Goal: Task Accomplishment & Management: Use online tool/utility

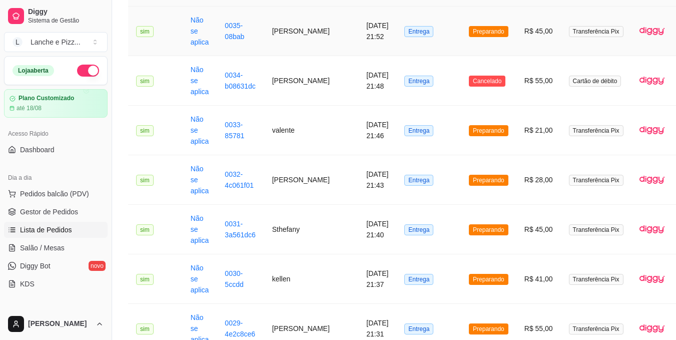
scroll to position [150, 0]
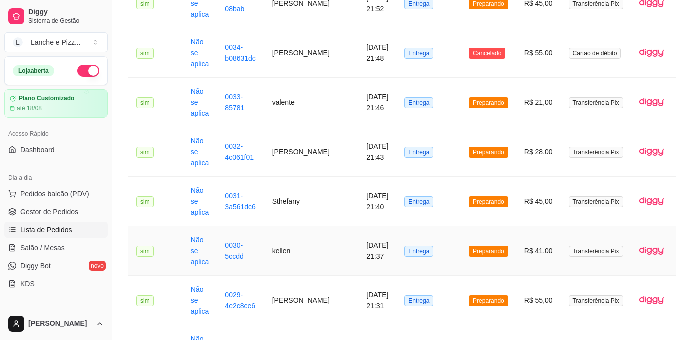
click at [397, 242] on td "Entrega" at bounding box center [429, 251] width 65 height 50
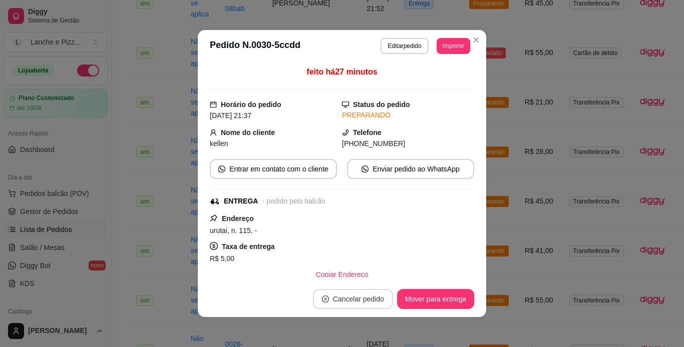
click at [364, 300] on button "Cancelar pedido" at bounding box center [353, 299] width 80 height 20
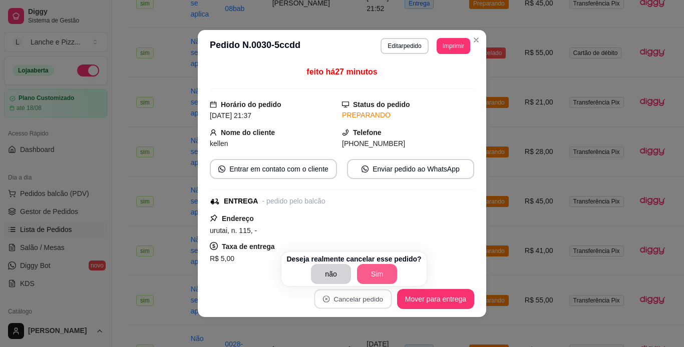
click at [372, 275] on button "Sim" at bounding box center [377, 274] width 40 height 20
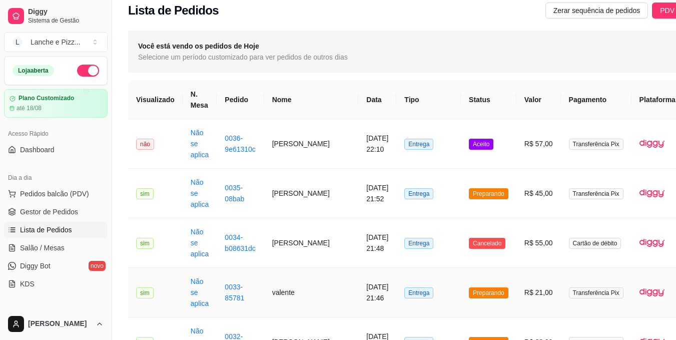
scroll to position [0, 0]
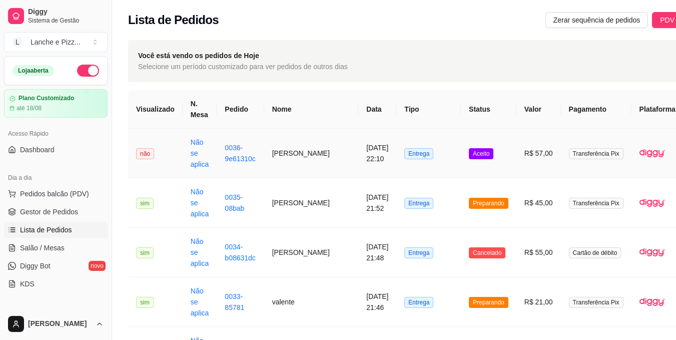
click at [270, 156] on td "[PERSON_NAME]" at bounding box center [311, 154] width 95 height 50
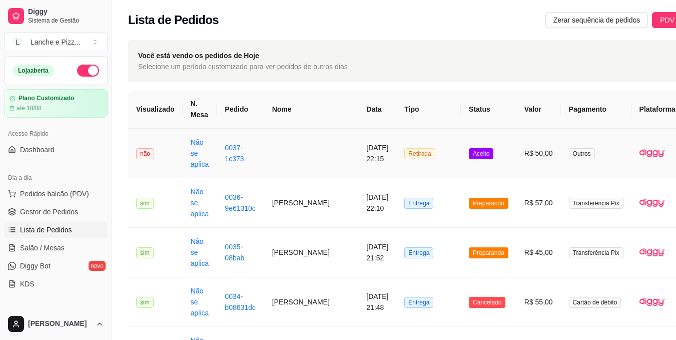
click at [405, 157] on span "Retirada" at bounding box center [420, 153] width 31 height 11
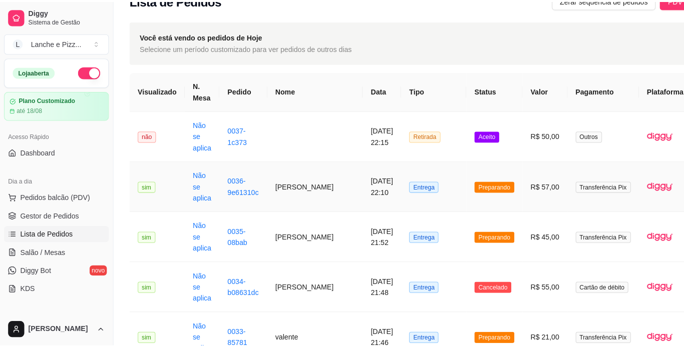
scroll to position [50, 0]
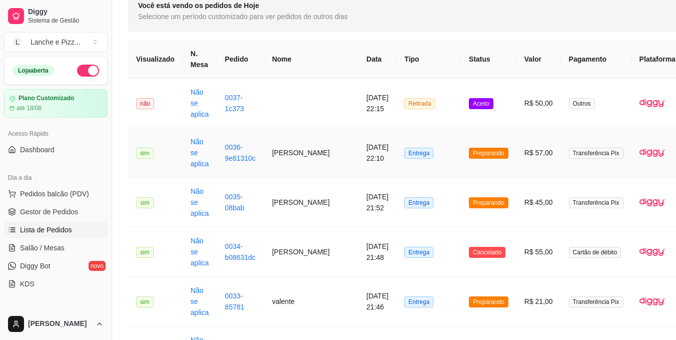
click at [469, 151] on span "Preparando" at bounding box center [489, 153] width 40 height 11
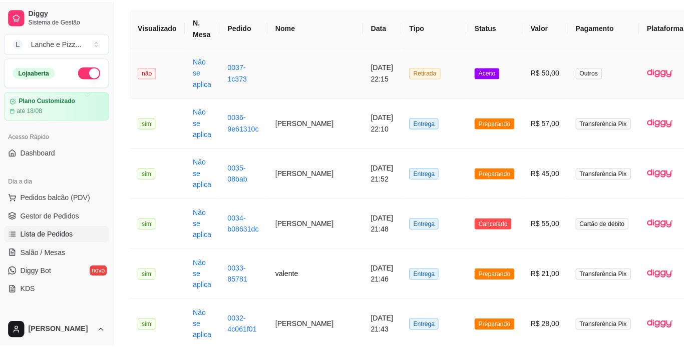
scroll to position [150, 0]
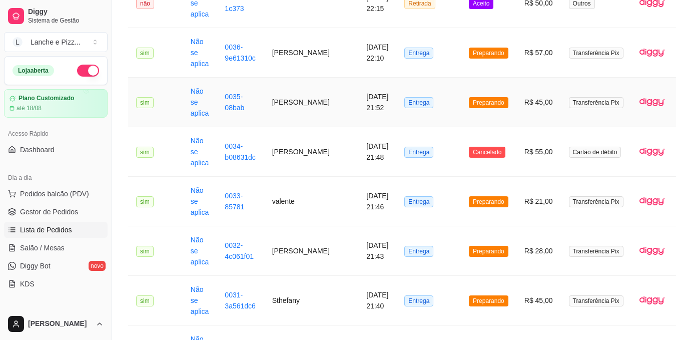
click at [469, 98] on span "Preparando" at bounding box center [489, 102] width 40 height 11
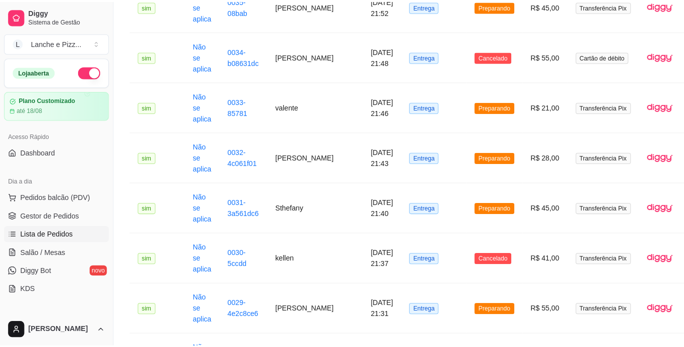
scroll to position [250, 0]
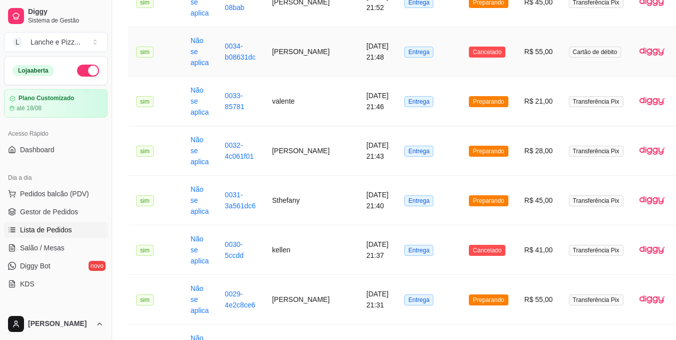
click at [405, 50] on span "Entrega" at bounding box center [419, 52] width 29 height 11
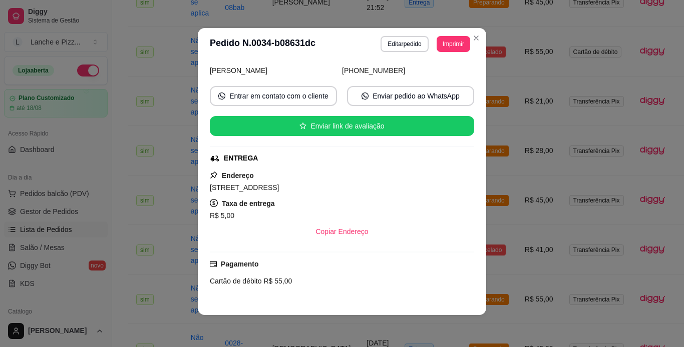
scroll to position [170, 0]
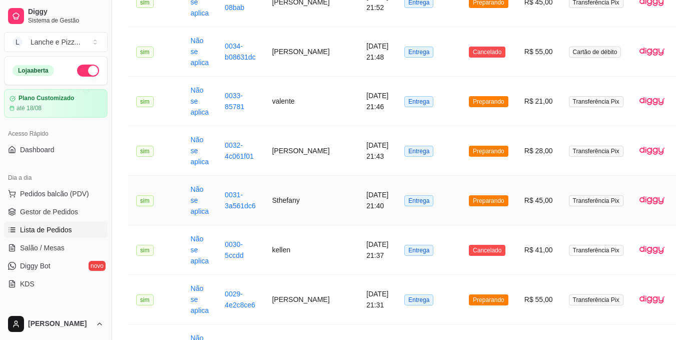
click at [469, 200] on span "Preparando" at bounding box center [489, 200] width 40 height 11
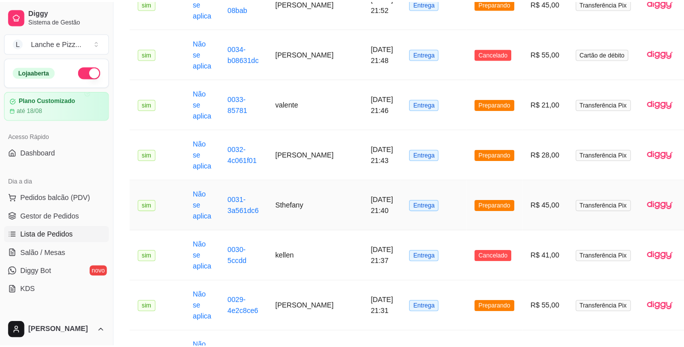
scroll to position [250, 0]
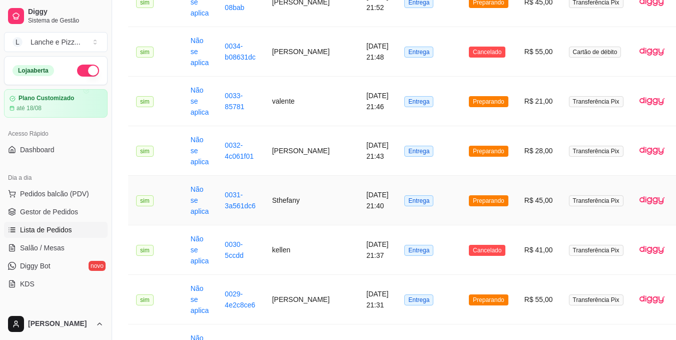
click at [469, 198] on span "Preparando" at bounding box center [489, 200] width 40 height 11
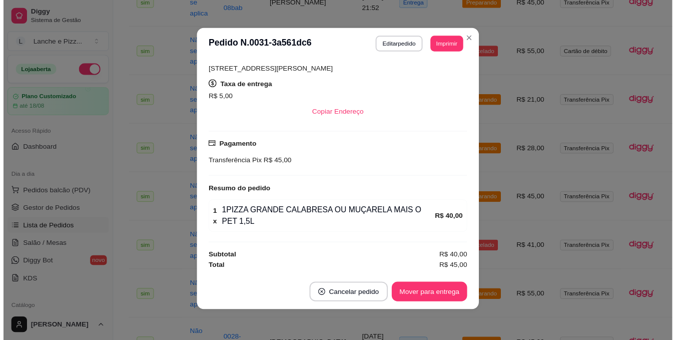
scroll to position [2, 0]
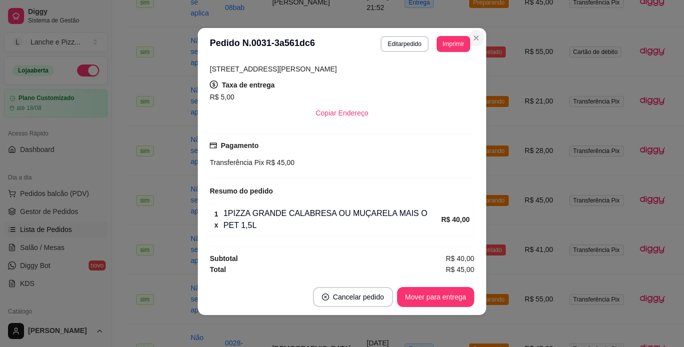
click at [474, 36] on td "Cancelado" at bounding box center [489, 52] width 56 height 50
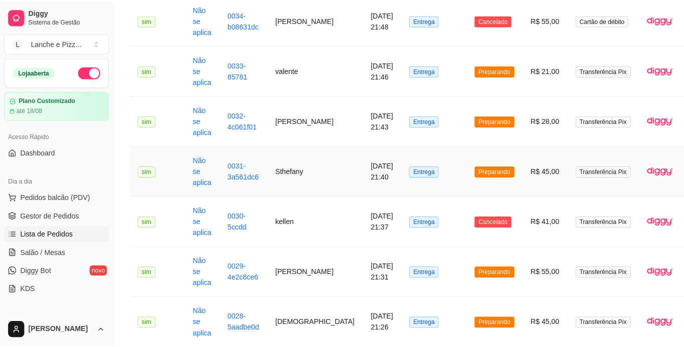
scroll to position [300, 0]
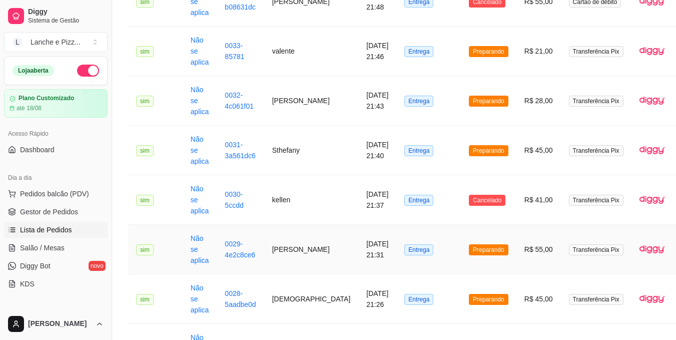
click at [405, 255] on span "Entrega" at bounding box center [419, 249] width 29 height 11
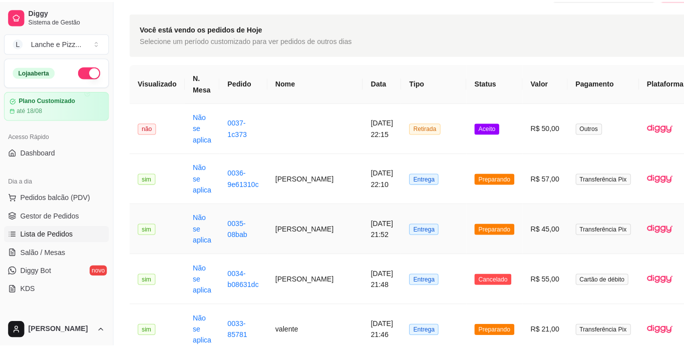
scroll to position [50, 0]
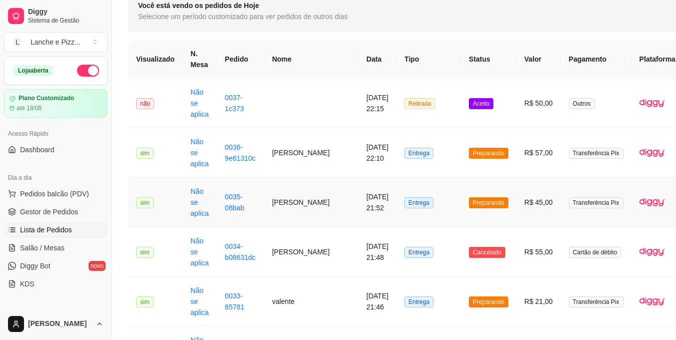
click at [405, 199] on span "Entrega" at bounding box center [419, 202] width 29 height 11
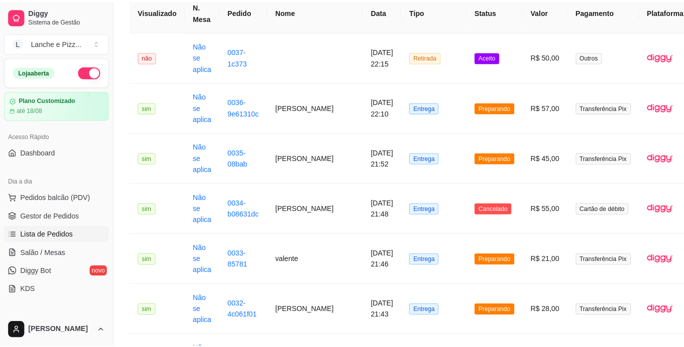
scroll to position [100, 0]
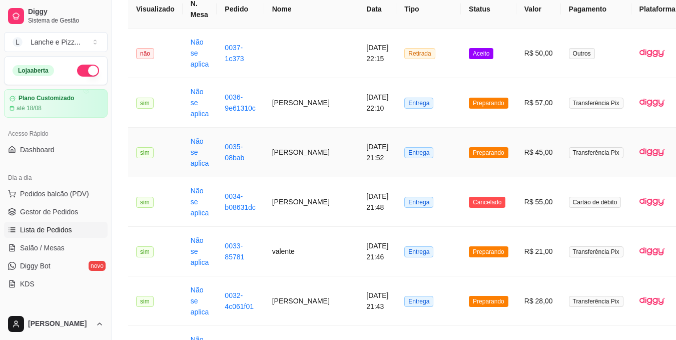
click at [405, 150] on span "Entrega" at bounding box center [419, 152] width 29 height 11
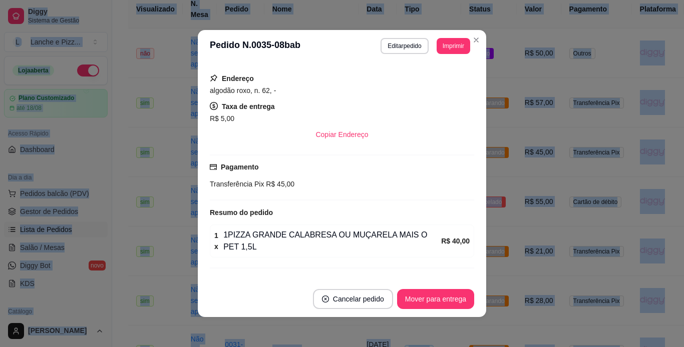
scroll to position [160, 0]
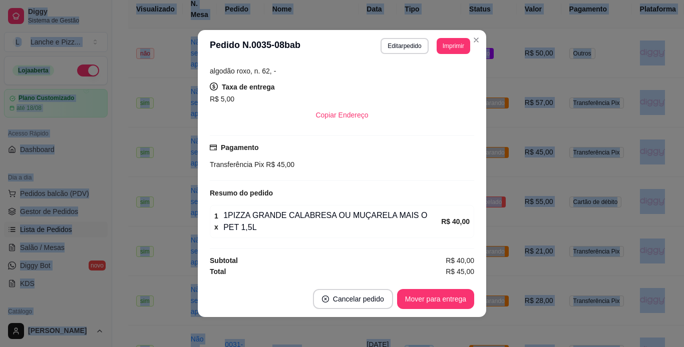
click at [476, 39] on td "Aceito" at bounding box center [489, 54] width 56 height 50
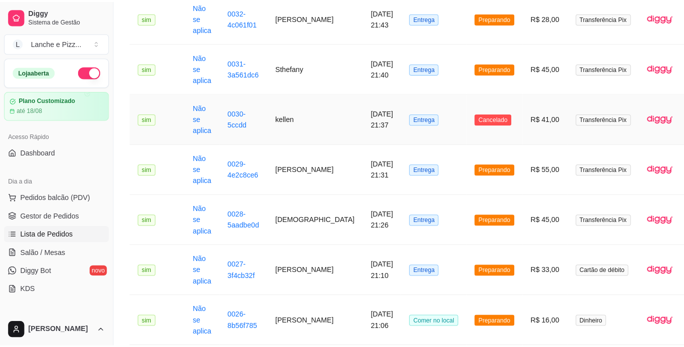
scroll to position [401, 0]
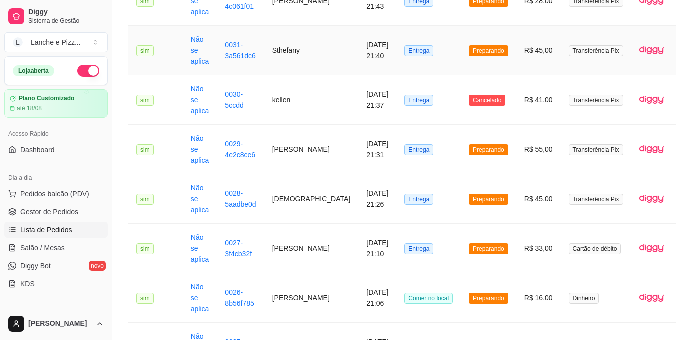
click at [405, 45] on span "Entrega" at bounding box center [419, 50] width 29 height 11
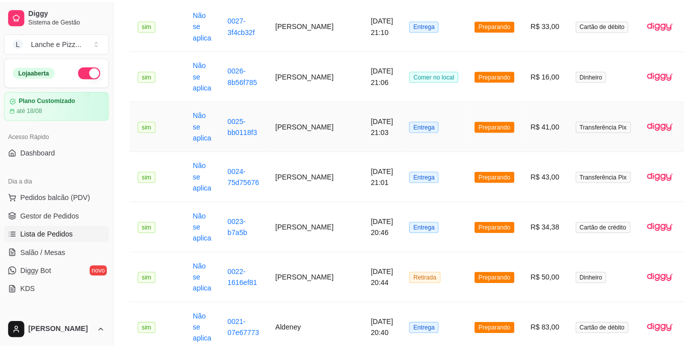
scroll to position [651, 0]
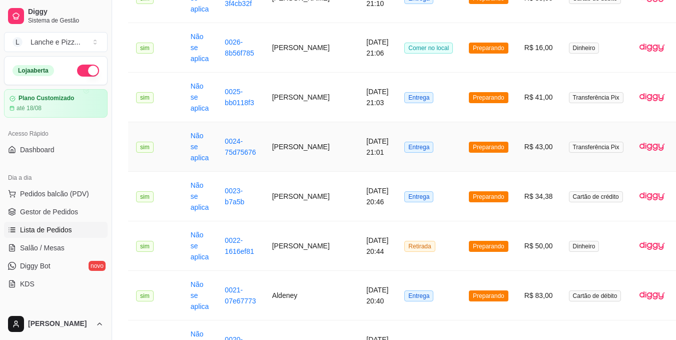
click at [469, 153] on span "Preparando" at bounding box center [489, 147] width 40 height 11
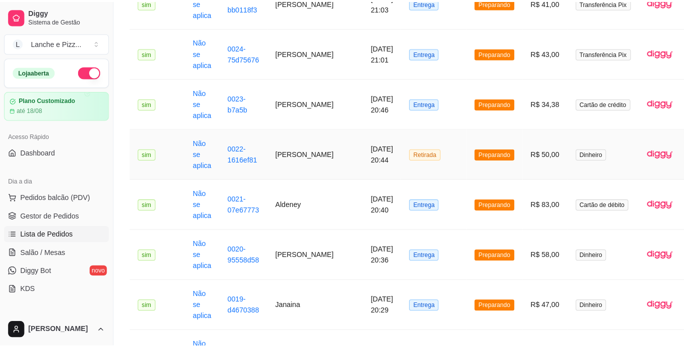
scroll to position [751, 0]
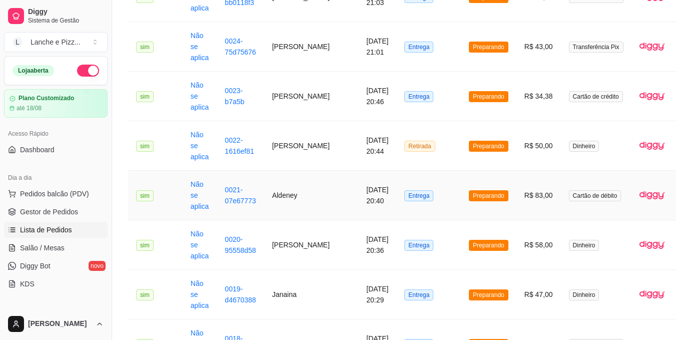
click at [469, 201] on span "Preparando" at bounding box center [489, 195] width 40 height 11
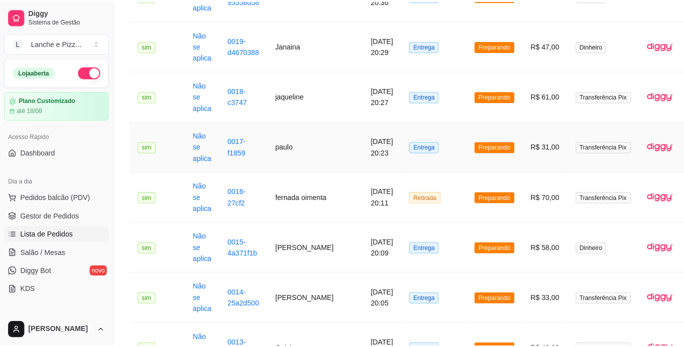
scroll to position [1001, 0]
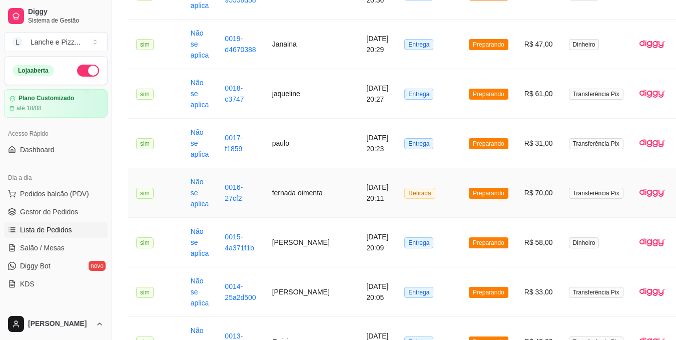
click at [469, 199] on span "Preparando" at bounding box center [489, 193] width 40 height 11
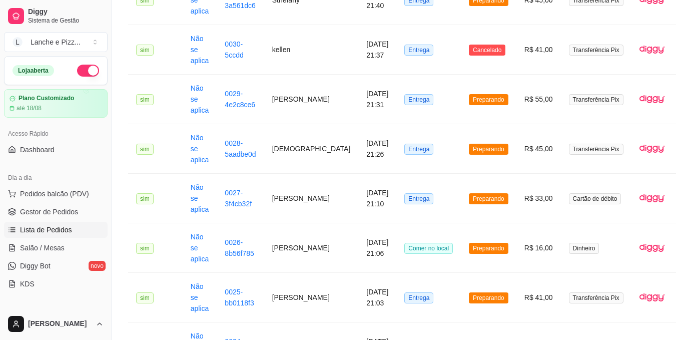
scroll to position [153, 0]
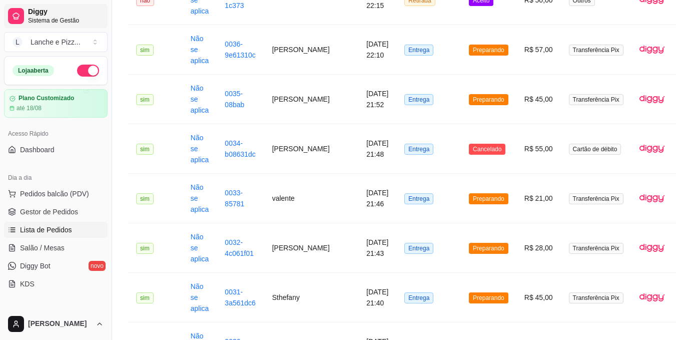
drag, startPoint x: 21, startPoint y: 21, endPoint x: 44, endPoint y: 19, distance: 23.6
click at [34, 21] on div "Diggy Sistema de Gestão L Lanche e Pizz ..." at bounding box center [56, 28] width 112 height 56
click at [57, 15] on span "Diggy" at bounding box center [66, 12] width 76 height 9
drag, startPoint x: 57, startPoint y: 15, endPoint x: 78, endPoint y: 99, distance: 87.2
click at [57, 15] on span "Diggy" at bounding box center [66, 12] width 76 height 9
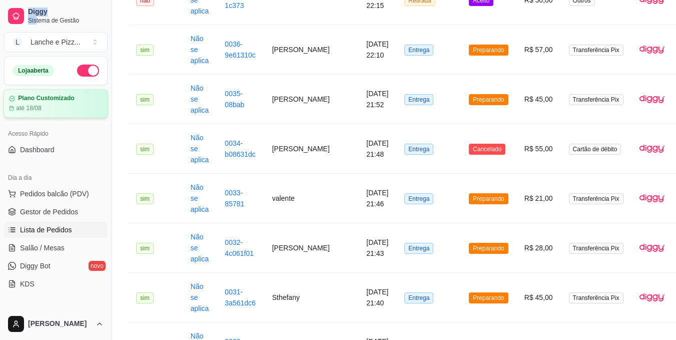
click at [57, 15] on span "Diggy" at bounding box center [66, 12] width 76 height 9
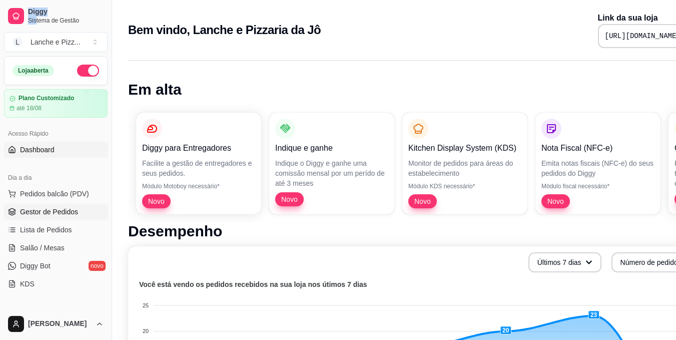
click at [56, 213] on span "Gestor de Pedidos" at bounding box center [49, 212] width 58 height 10
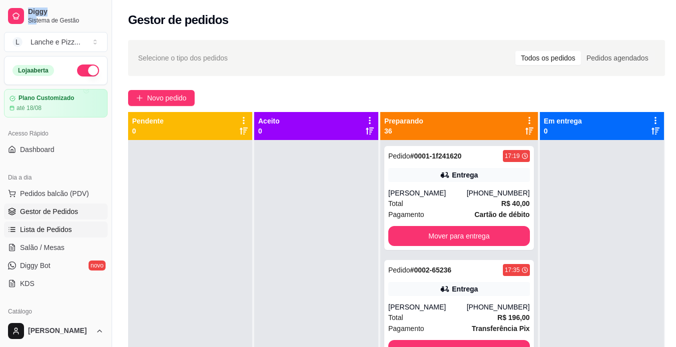
click at [44, 229] on span "Lista de Pedidos" at bounding box center [46, 230] width 52 height 10
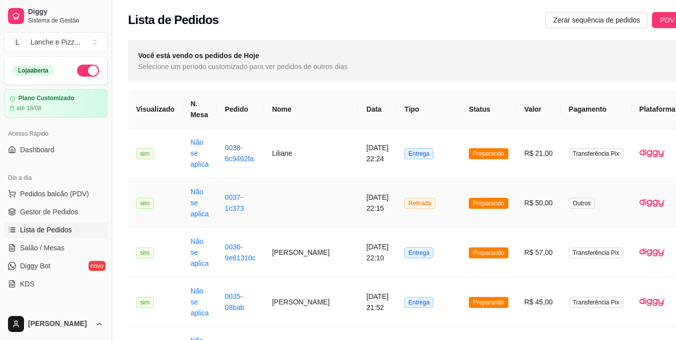
click at [221, 201] on td "0037-1c373" at bounding box center [240, 203] width 47 height 50
click at [561, 212] on td "Outros" at bounding box center [596, 203] width 71 height 50
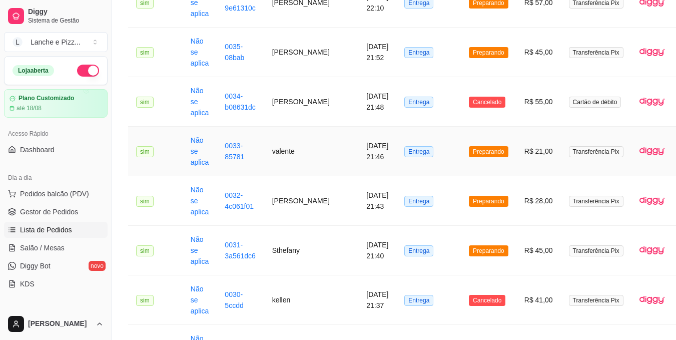
scroll to position [250, 0]
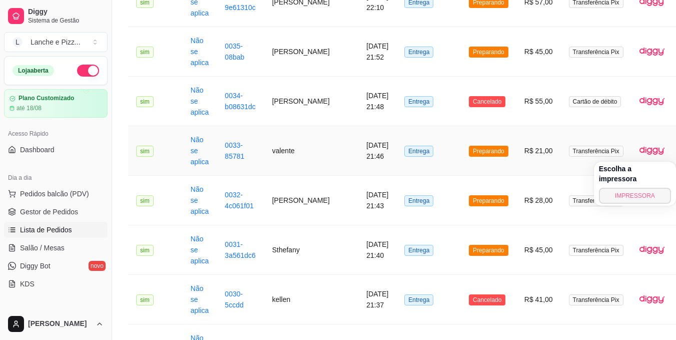
click at [638, 188] on button "IMPRESSORA" at bounding box center [635, 196] width 72 height 16
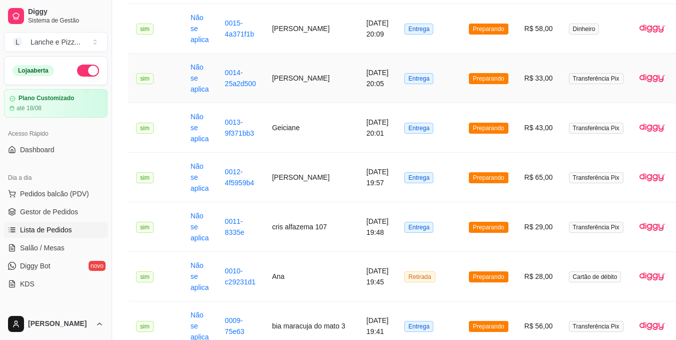
scroll to position [1302, 0]
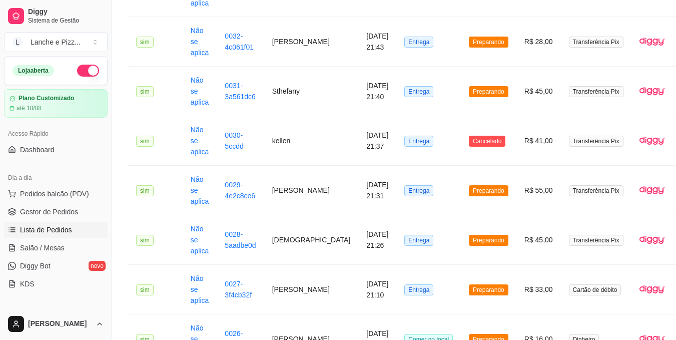
drag, startPoint x: 528, startPoint y: 256, endPoint x: 534, endPoint y: 259, distance: 6.7
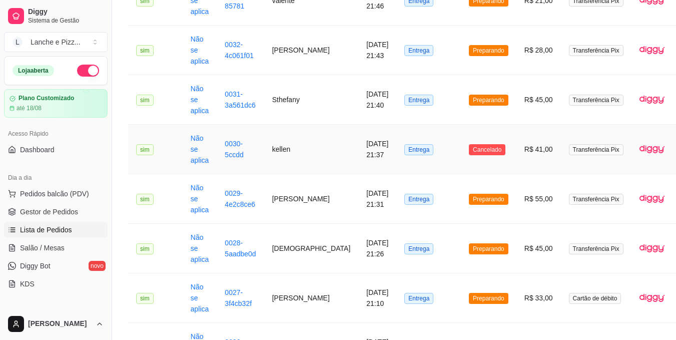
drag, startPoint x: 534, startPoint y: 259, endPoint x: 565, endPoint y: 146, distance: 116.7
click at [569, 146] on span "Transferência Pix" at bounding box center [596, 149] width 55 height 11
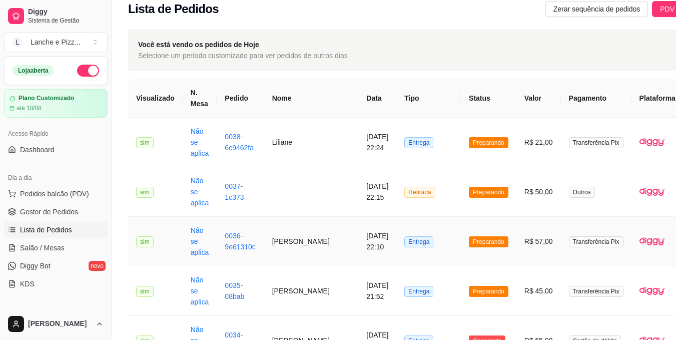
scroll to position [0, 0]
